Goal: Task Accomplishment & Management: Complete application form

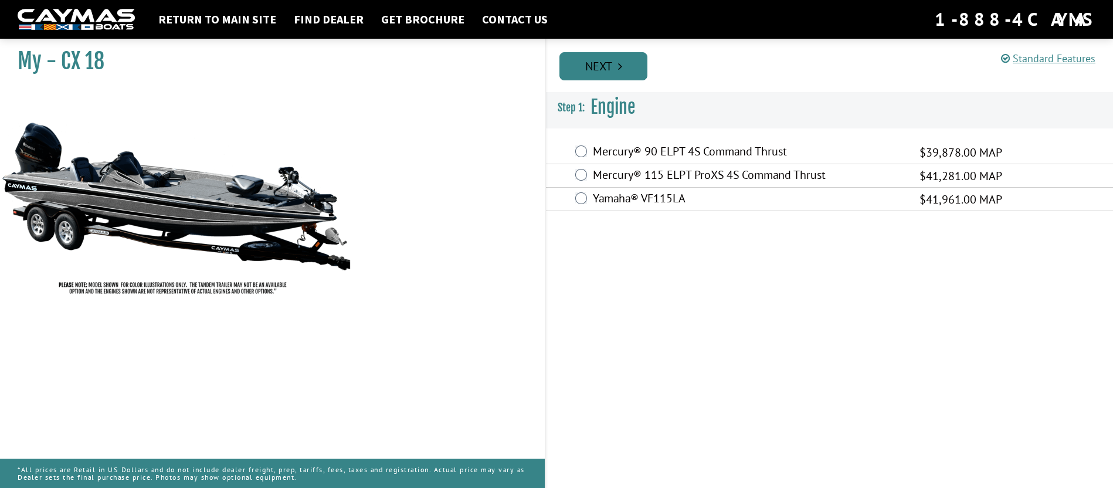
click at [575, 62] on link "Next" at bounding box center [603, 66] width 88 height 28
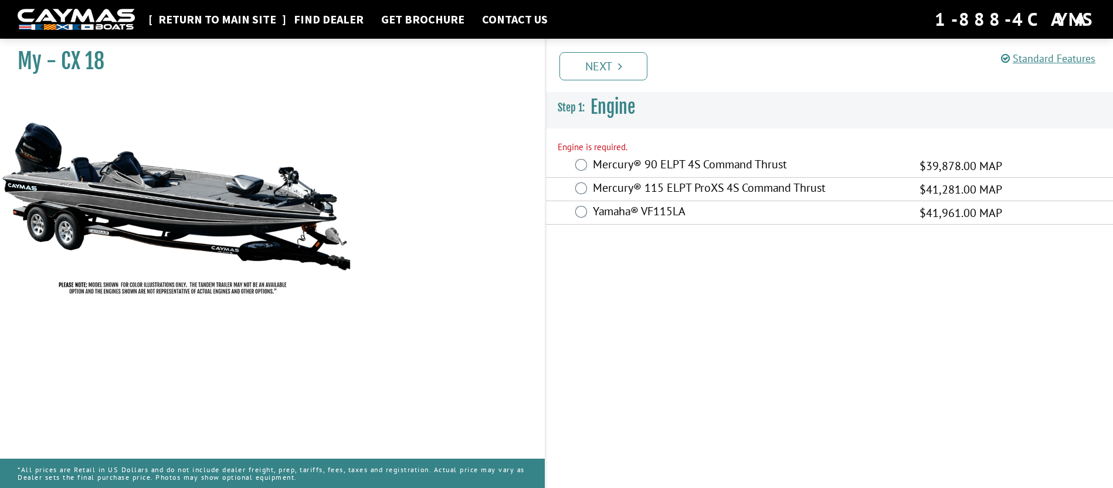
click at [202, 19] on link "Return to main site" at bounding box center [217, 19] width 130 height 15
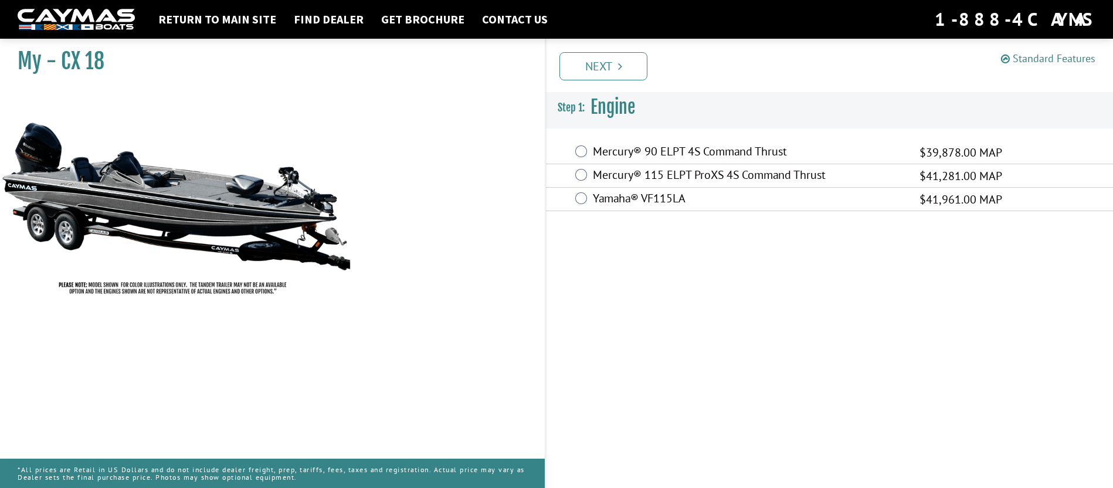
click at [1043, 56] on link "Standard Features" at bounding box center [1048, 58] width 94 height 13
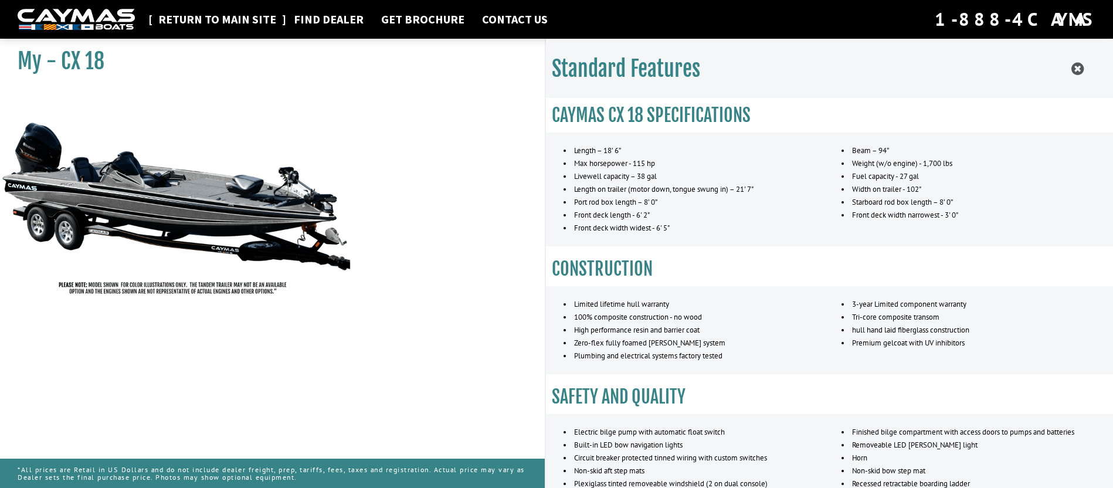
click at [202, 22] on link "Return to main site" at bounding box center [217, 19] width 130 height 15
